Goal: Information Seeking & Learning: Learn about a topic

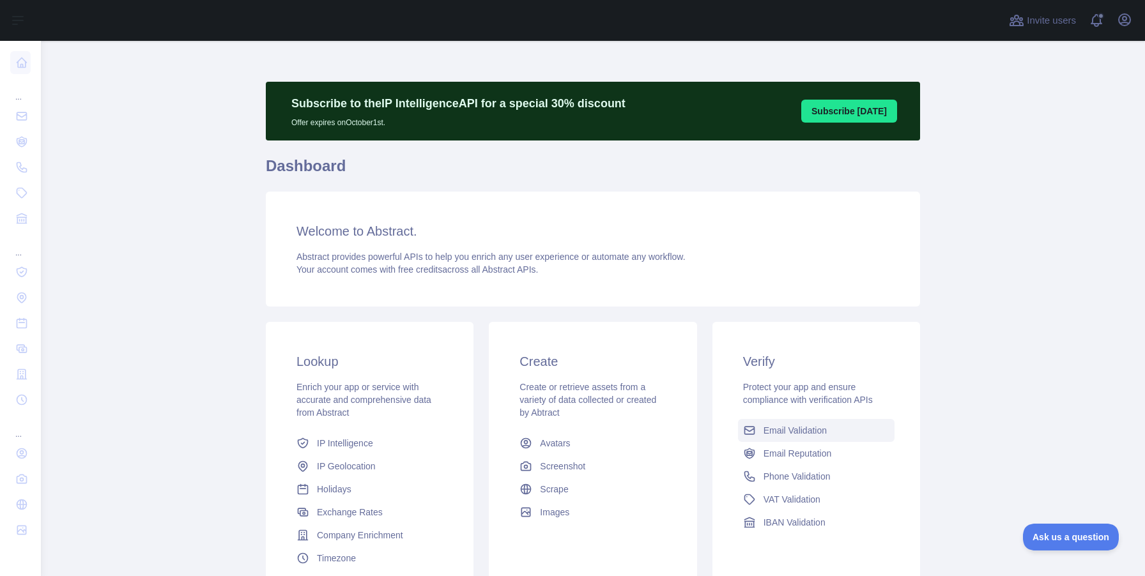
click at [811, 431] on span "Email Validation" at bounding box center [794, 430] width 63 height 13
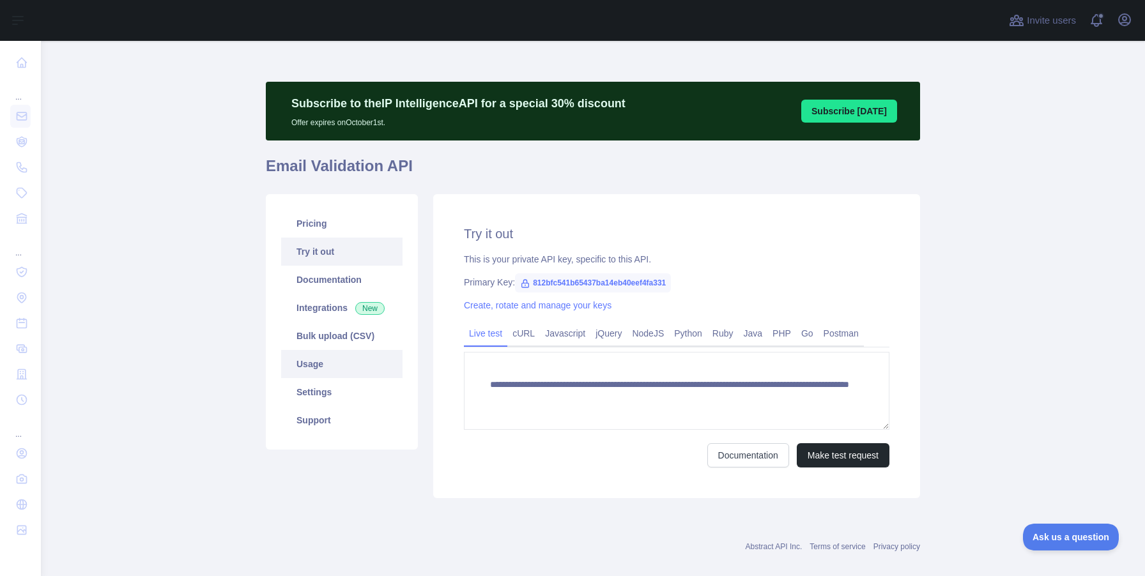
click at [310, 356] on link "Usage" at bounding box center [341, 364] width 121 height 28
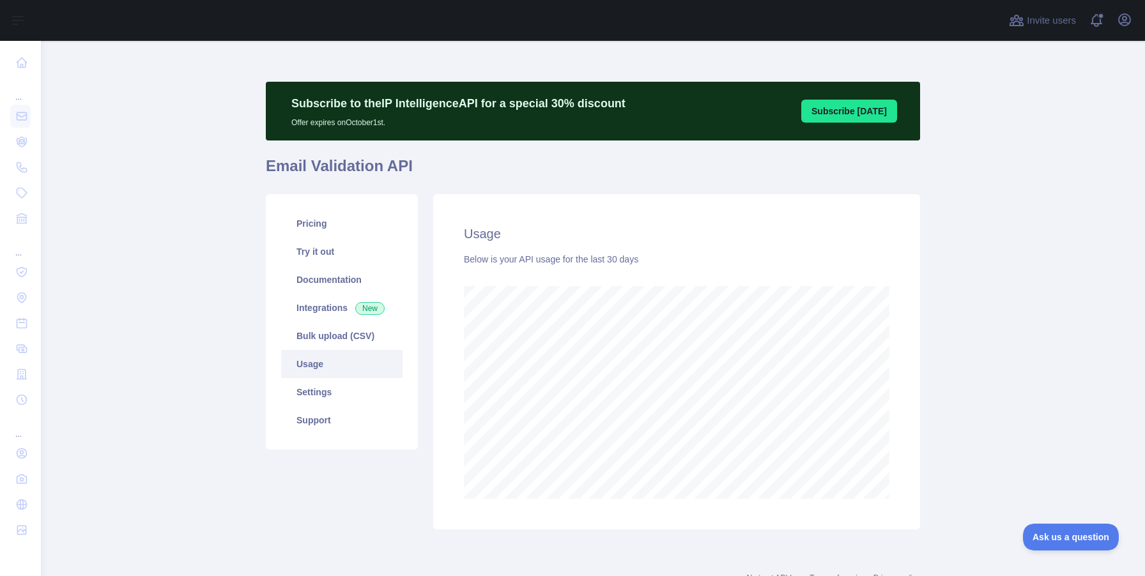
scroll to position [535, 1094]
click at [289, 219] on link "Pricing" at bounding box center [341, 224] width 121 height 28
